Goal: Book appointment/travel/reservation

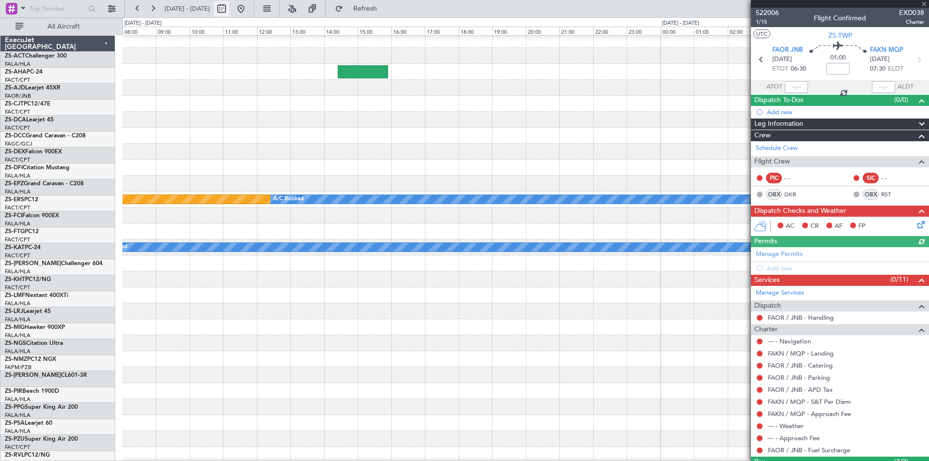
scroll to position [373, 0]
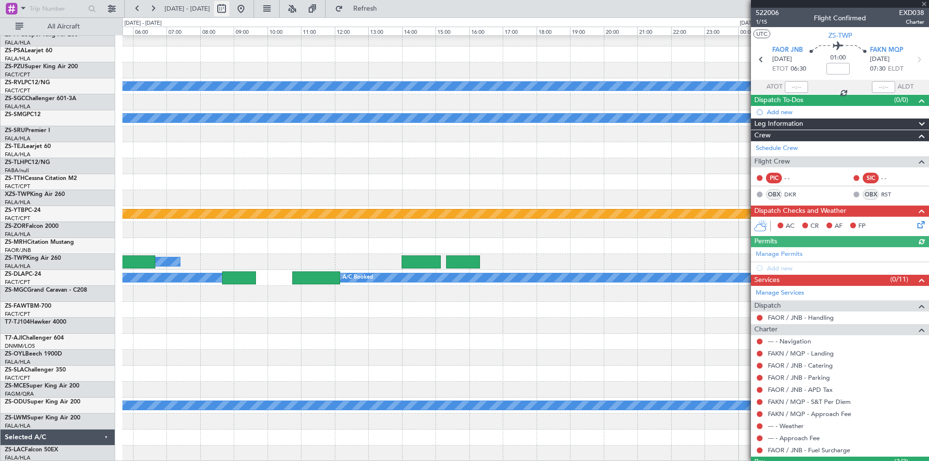
click at [229, 9] on button at bounding box center [221, 8] width 15 height 15
select select "9"
select select "2025"
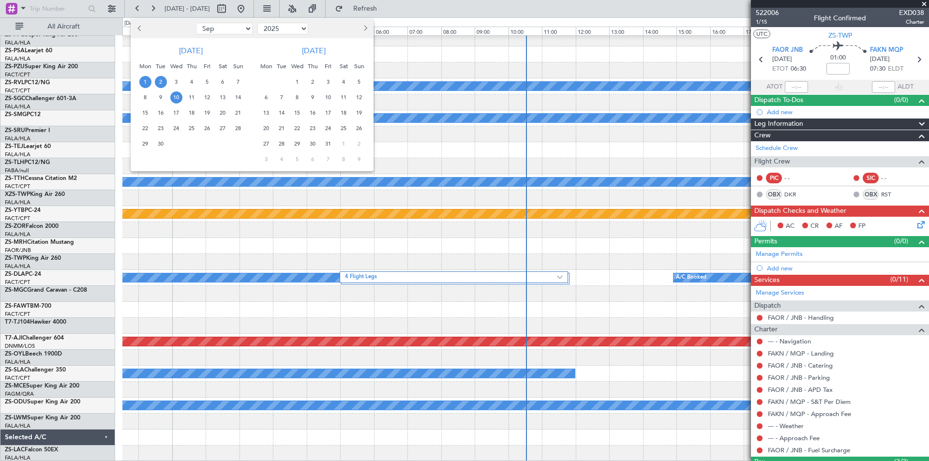
click at [171, 100] on span "10" at bounding box center [176, 97] width 12 height 12
click at [175, 129] on span "24" at bounding box center [176, 128] width 12 height 12
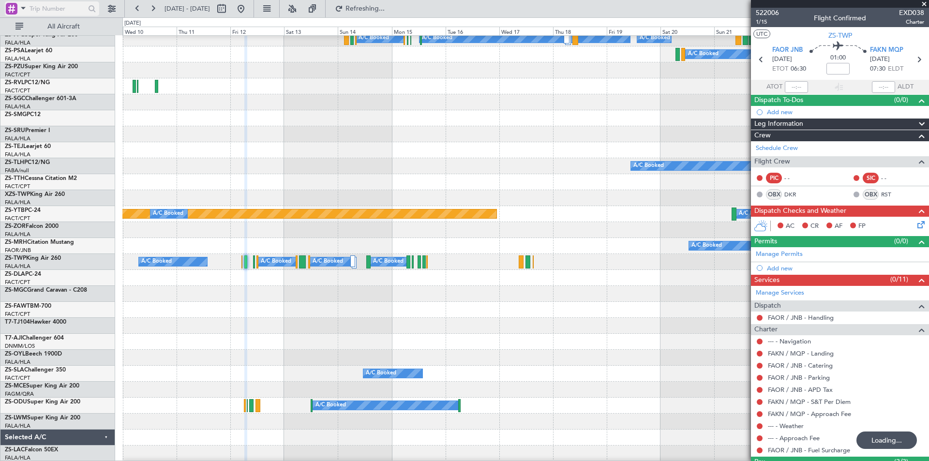
click at [69, 9] on input "text" at bounding box center [58, 8] width 56 height 15
click at [72, 27] on span "All Aircraft" at bounding box center [63, 26] width 77 height 7
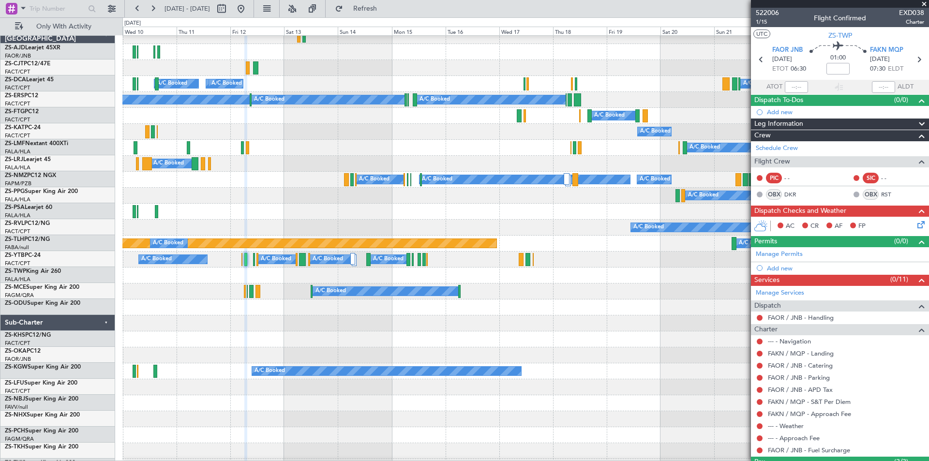
scroll to position [0, 0]
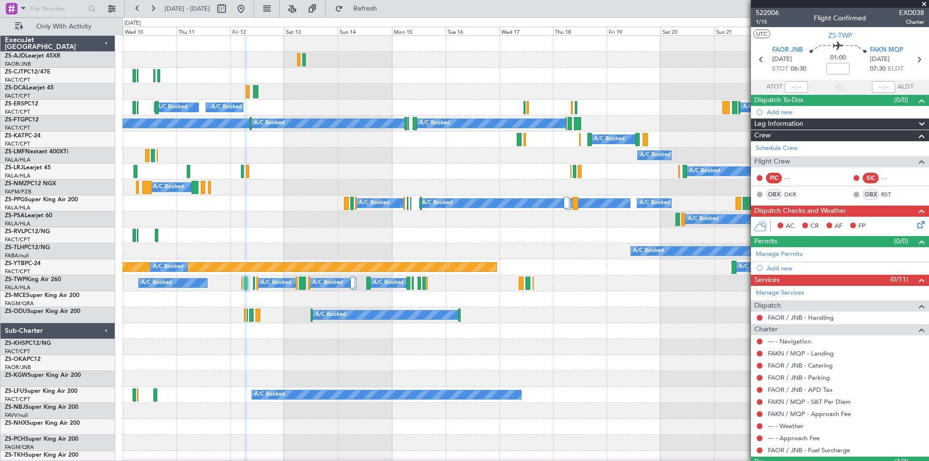
click at [925, 1] on span at bounding box center [924, 4] width 10 height 9
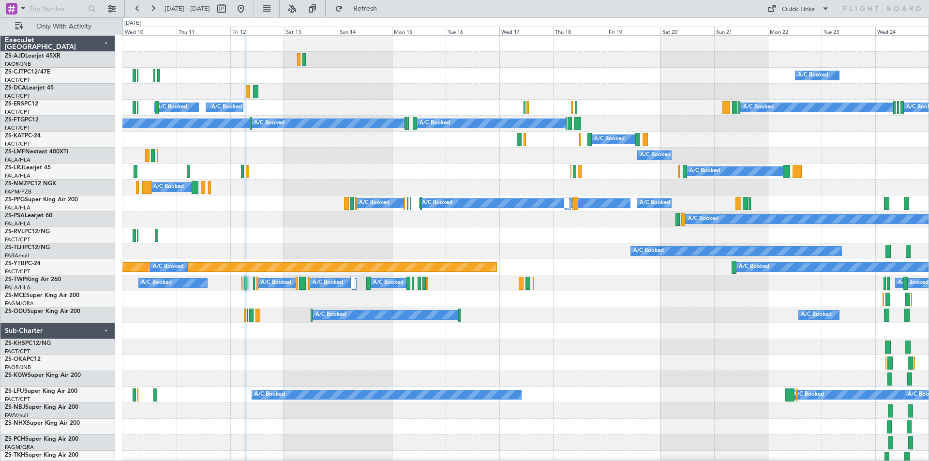
type input "0"
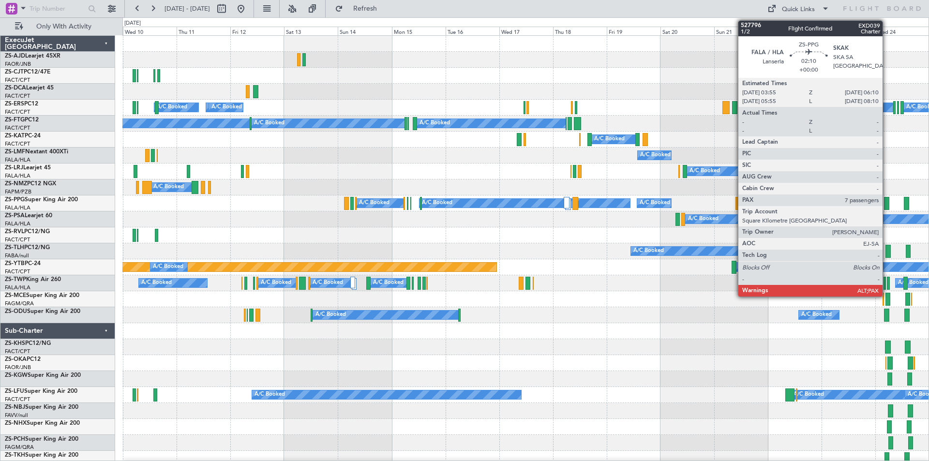
click at [887, 202] on div at bounding box center [886, 203] width 5 height 13
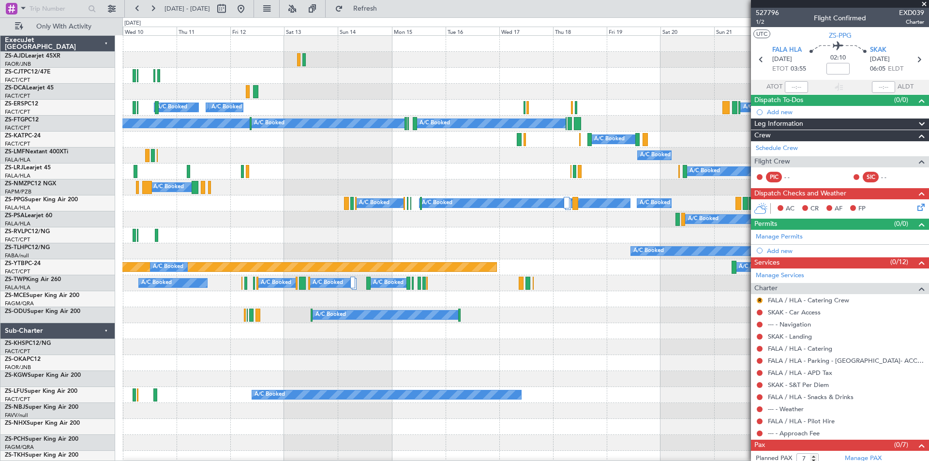
click at [680, 66] on div "A/C Booked A/C Booked A/C Booked A/C Booked A/C Booked" at bounding box center [525, 60] width 806 height 16
click at [603, 83] on div "A/C Booked" at bounding box center [525, 76] width 806 height 16
click at [926, 3] on span at bounding box center [924, 4] width 10 height 9
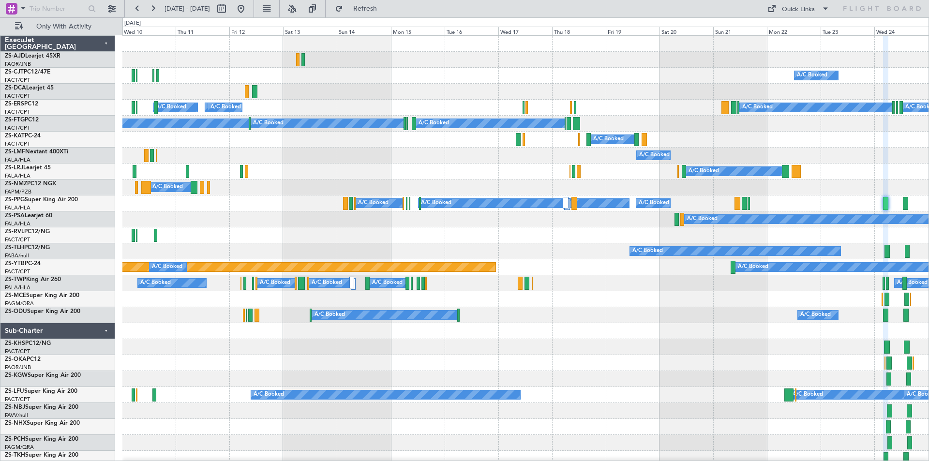
type input "0"
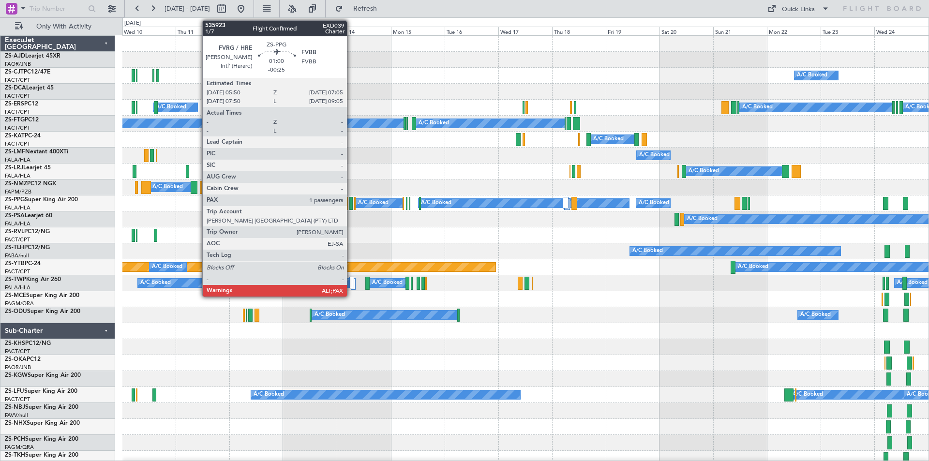
click at [351, 207] on div at bounding box center [350, 203] width 3 height 13
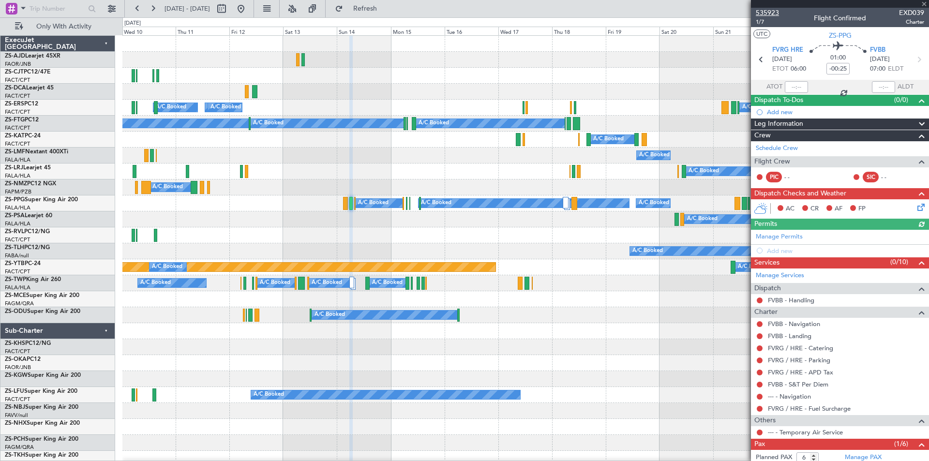
click at [772, 10] on span "535923" at bounding box center [767, 13] width 23 height 10
